Goal: Information Seeking & Learning: Check status

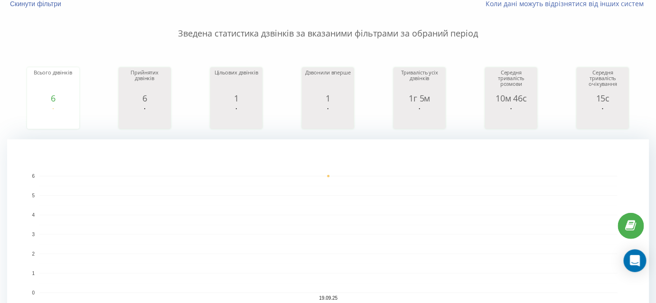
scroll to position [68, 0]
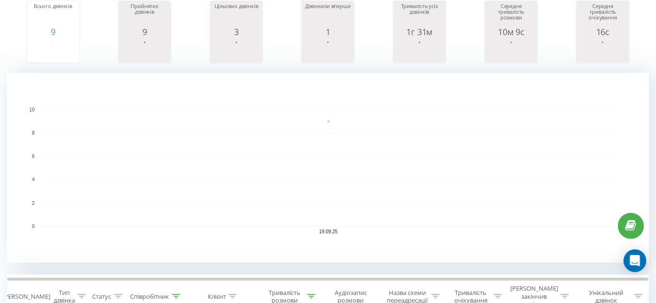
scroll to position [129, 0]
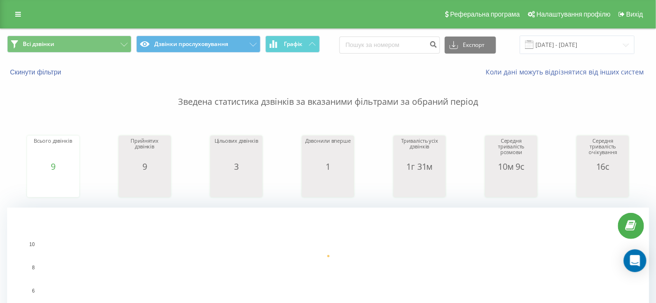
click at [554, 84] on p "Зведена статистика дзвінків за вказаними фільтрами за обраний період" at bounding box center [328, 92] width 642 height 31
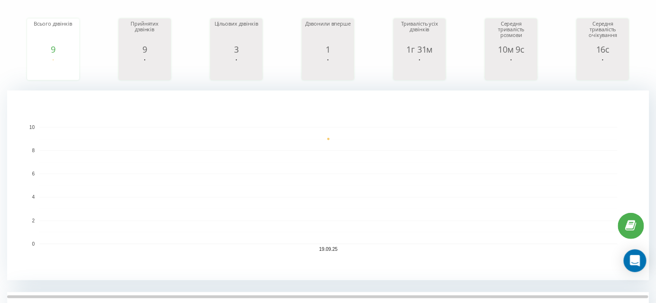
scroll to position [86, 0]
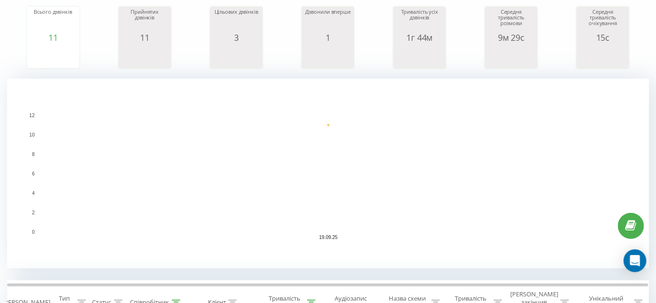
scroll to position [259, 0]
